Goal: Information Seeking & Learning: Understand process/instructions

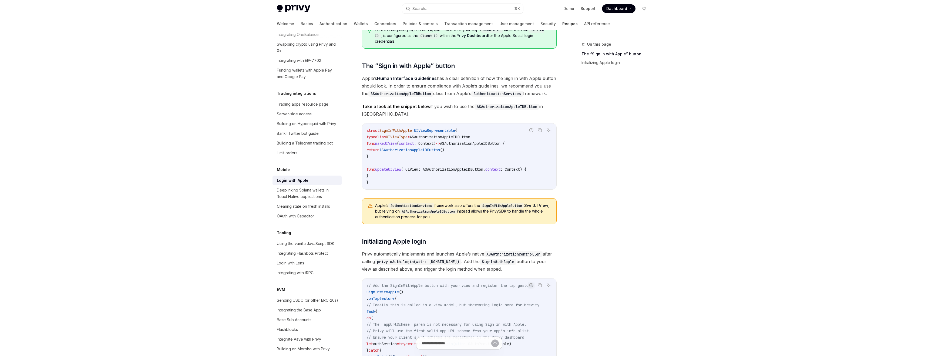
scroll to position [514, 0]
click at [303, 201] on div "Deeplinking Solana wallets in React Native applications" at bounding box center [308, 194] width 62 height 13
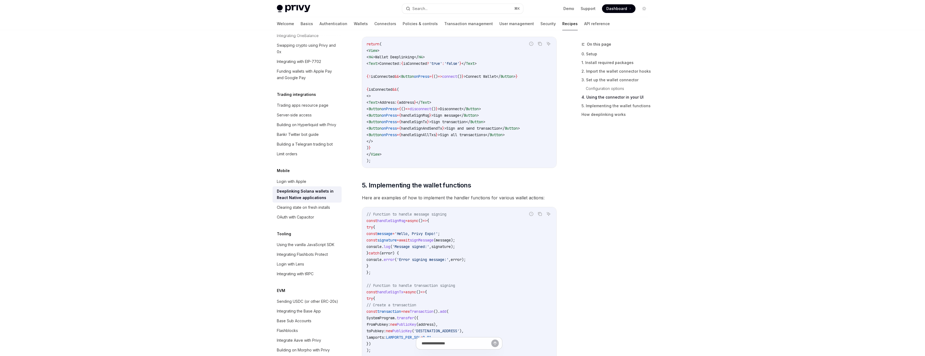
scroll to position [602, 0]
click at [297, 185] on div "Login with Apple" at bounding box center [291, 181] width 29 height 6
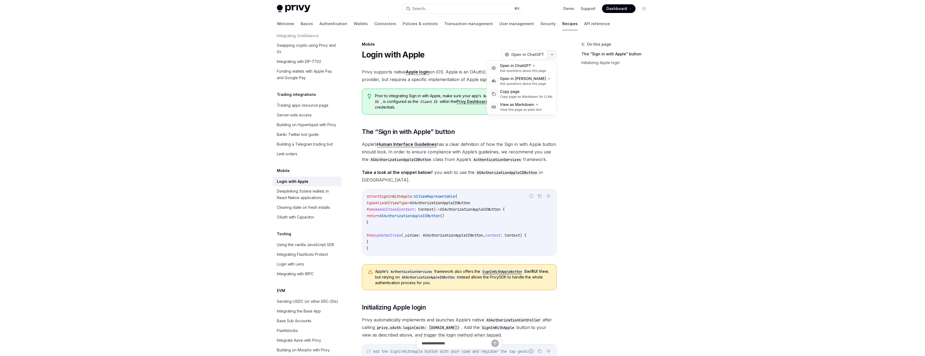
click at [549, 57] on button "button" at bounding box center [552, 54] width 9 height 9
click at [519, 93] on div "Copy page" at bounding box center [526, 91] width 53 height 5
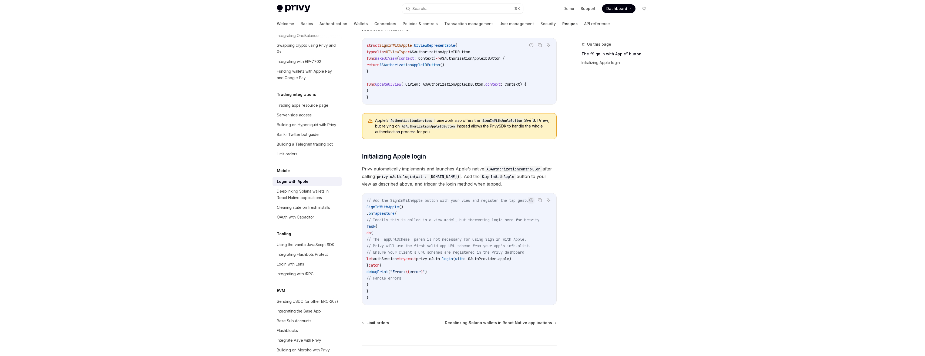
scroll to position [156, 0]
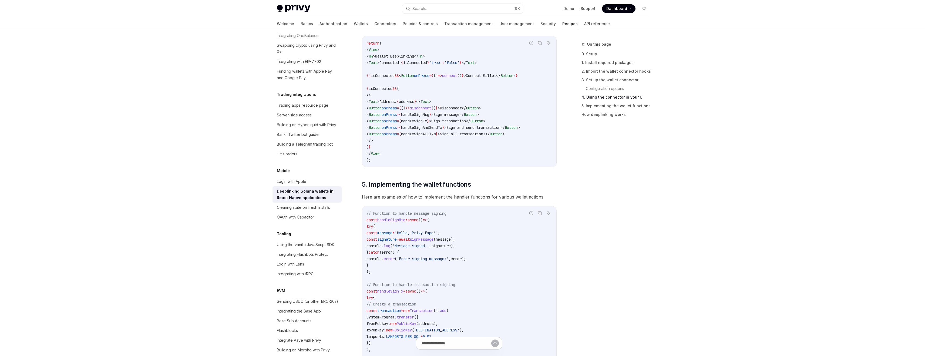
scroll to position [602, 0]
type textarea "*"
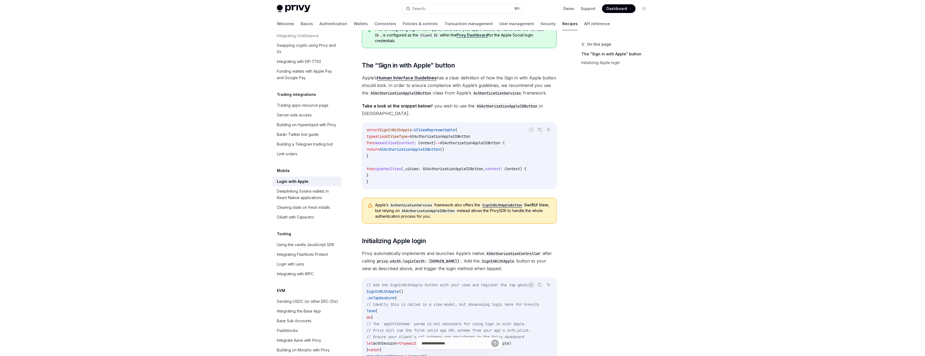
scroll to position [66, 0]
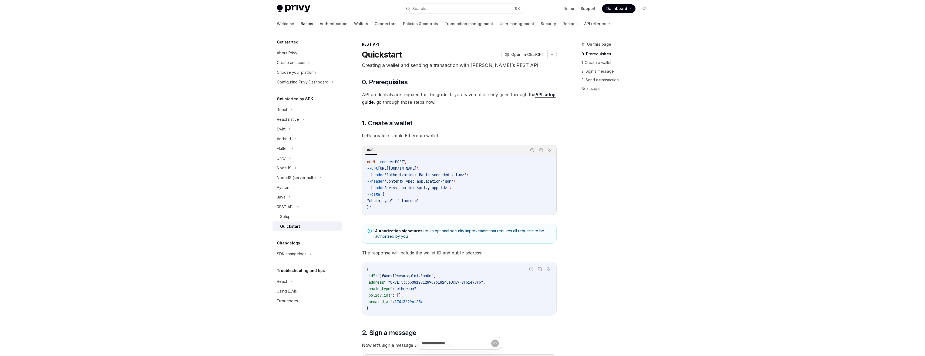
type textarea "*"
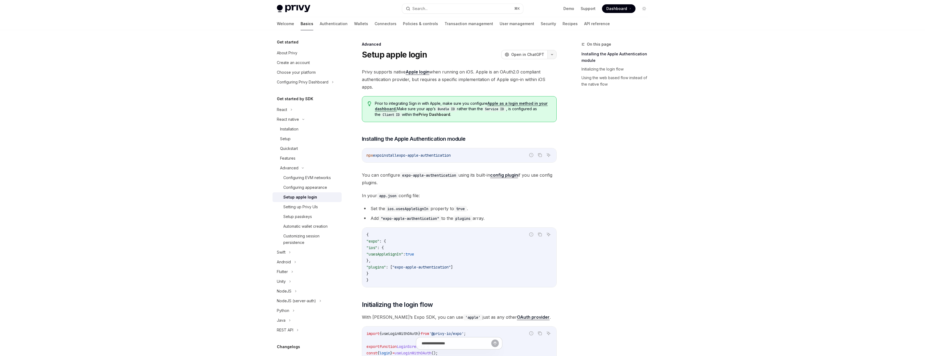
click at [552, 56] on button "button" at bounding box center [552, 54] width 9 height 9
click at [513, 92] on div "Copy page" at bounding box center [526, 91] width 53 height 5
click at [614, 11] on span "Dashboard" at bounding box center [616, 8] width 21 height 5
type textarea "*"
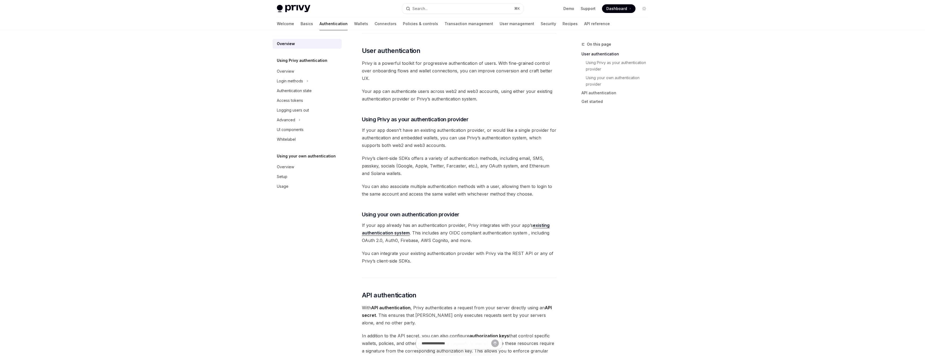
scroll to position [100, 0]
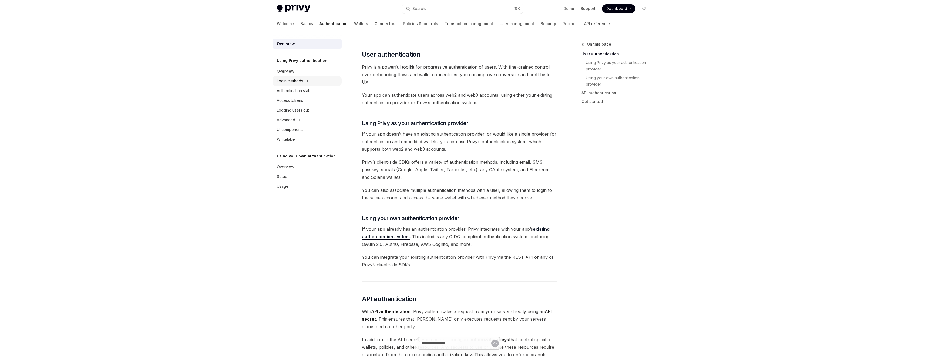
click at [303, 82] on div "Login methods" at bounding box center [290, 81] width 26 height 6
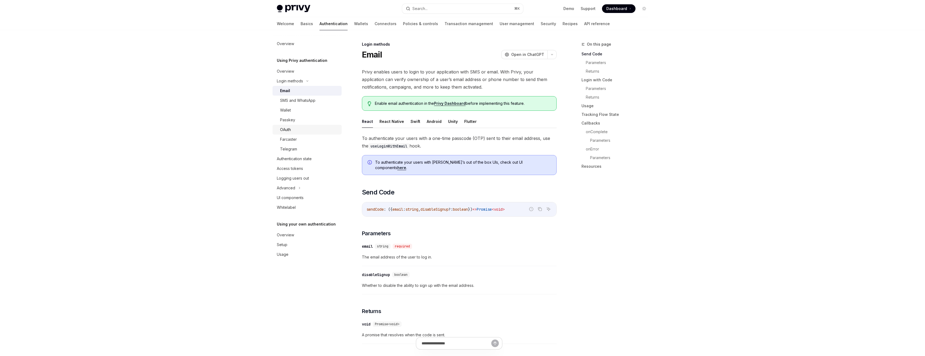
click at [290, 130] on div "OAuth" at bounding box center [285, 129] width 11 height 6
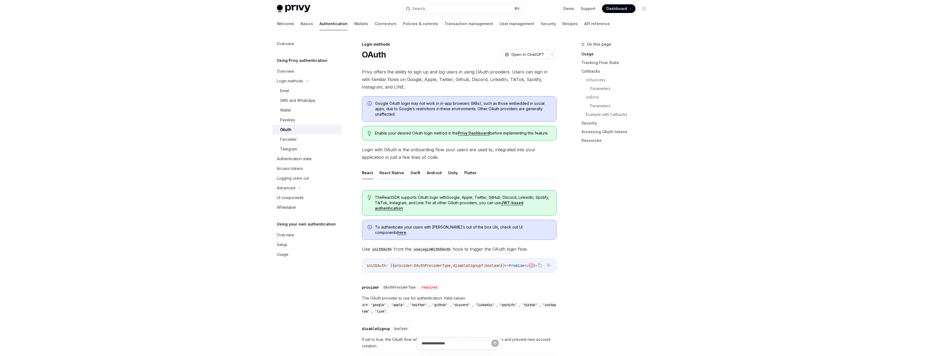
click at [386, 173] on button "React Native" at bounding box center [392, 172] width 25 height 13
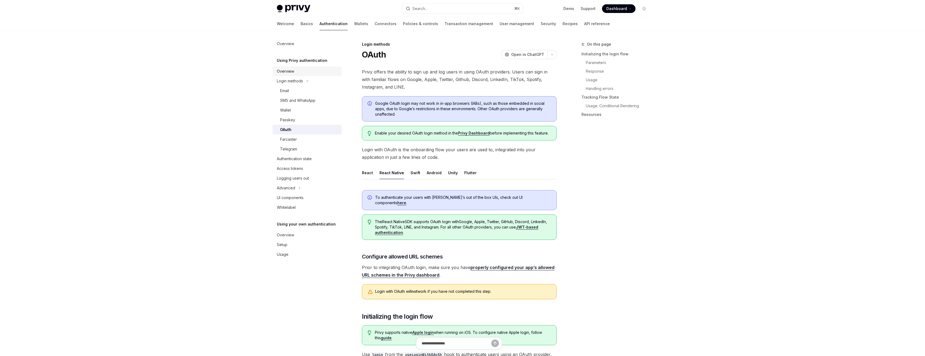
click at [290, 73] on div "Overview" at bounding box center [285, 71] width 17 height 6
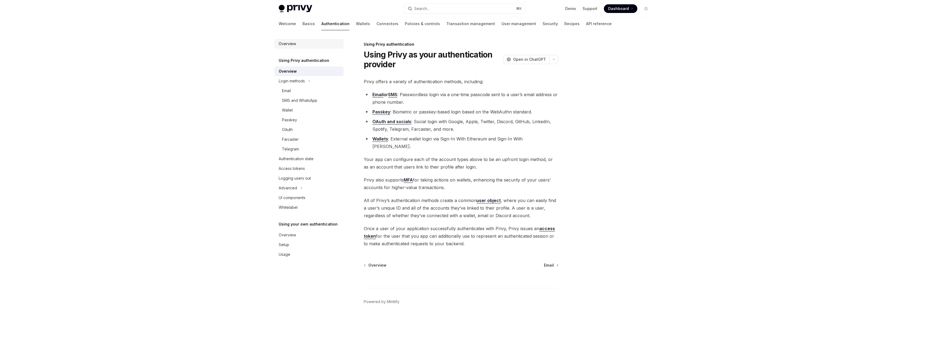
click at [291, 46] on div "Overview" at bounding box center [287, 44] width 17 height 6
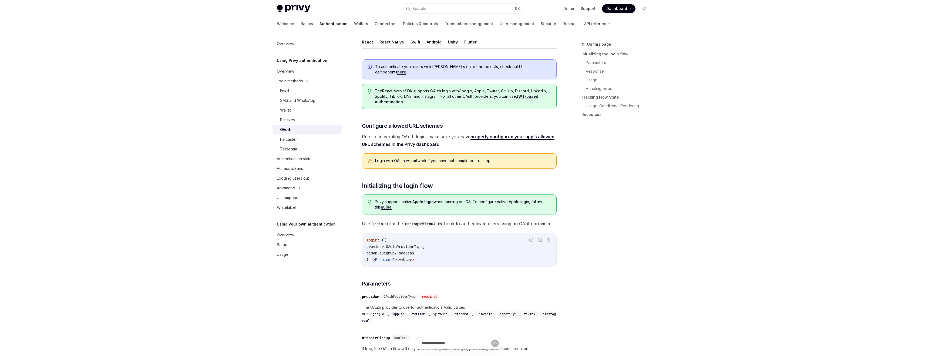
type textarea "*"
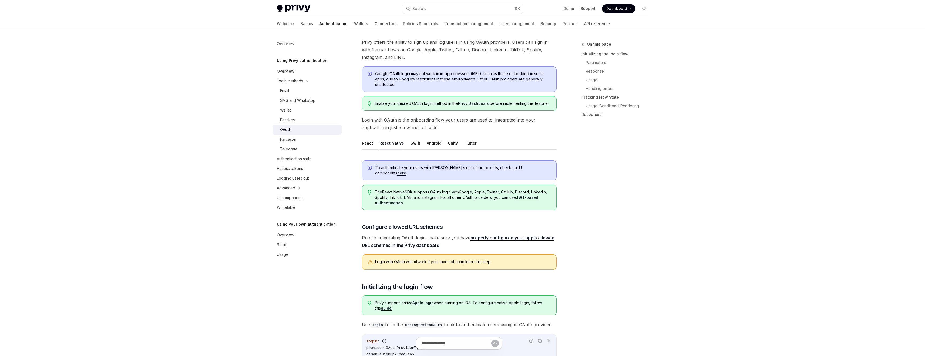
scroll to position [29, 0]
